Goal: Find contact information: Find contact information

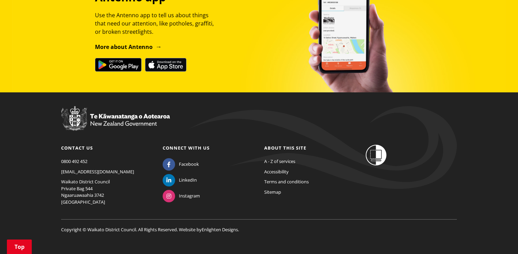
scroll to position [400, 0]
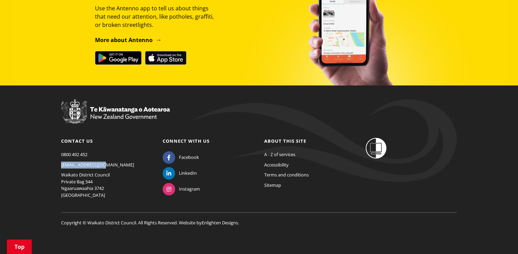
drag, startPoint x: 106, startPoint y: 164, endPoint x: 56, endPoint y: 164, distance: 49.4
click at [56, 164] on div "Contact us [PHONE_NUMBER] [EMAIL_ADDRESS][DOMAIN_NAME] [GEOGRAPHIC_DATA] Privat…" at bounding box center [106, 170] width 101 height 65
copy link "[EMAIL_ADDRESS][DOMAIN_NAME]"
click at [83, 141] on link "Contact us" at bounding box center [77, 141] width 32 height 6
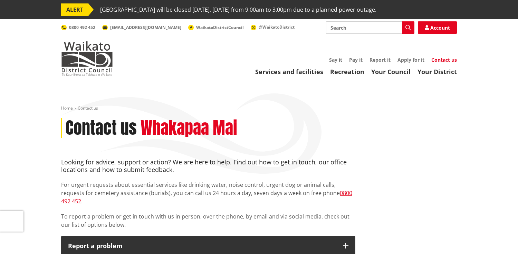
scroll to position [173, 0]
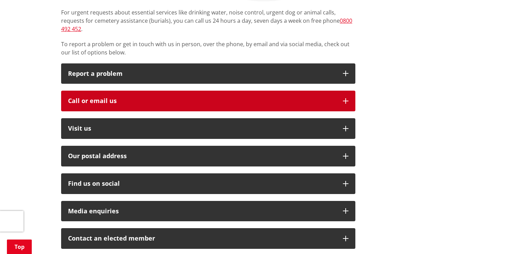
click at [141, 91] on button "Call or email us" at bounding box center [208, 101] width 294 height 21
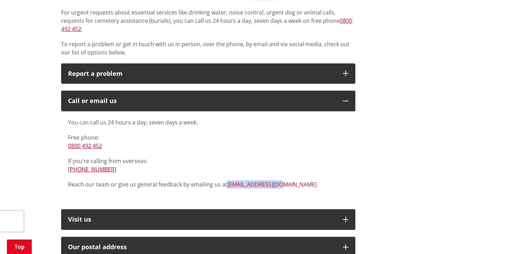
drag, startPoint x: 287, startPoint y: 177, endPoint x: 226, endPoint y: 179, distance: 60.1
click at [226, 181] on p "Reach our team or give us general feedback by emailing us at [EMAIL_ADDRESS][DO…" at bounding box center [208, 185] width 280 height 8
copy link "[EMAIL_ADDRESS][DOMAIN_NAME]"
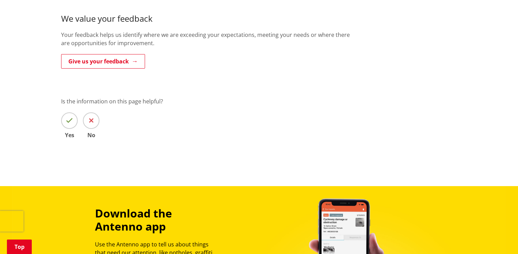
scroll to position [518, 0]
